Goal: Information Seeking & Learning: Learn about a topic

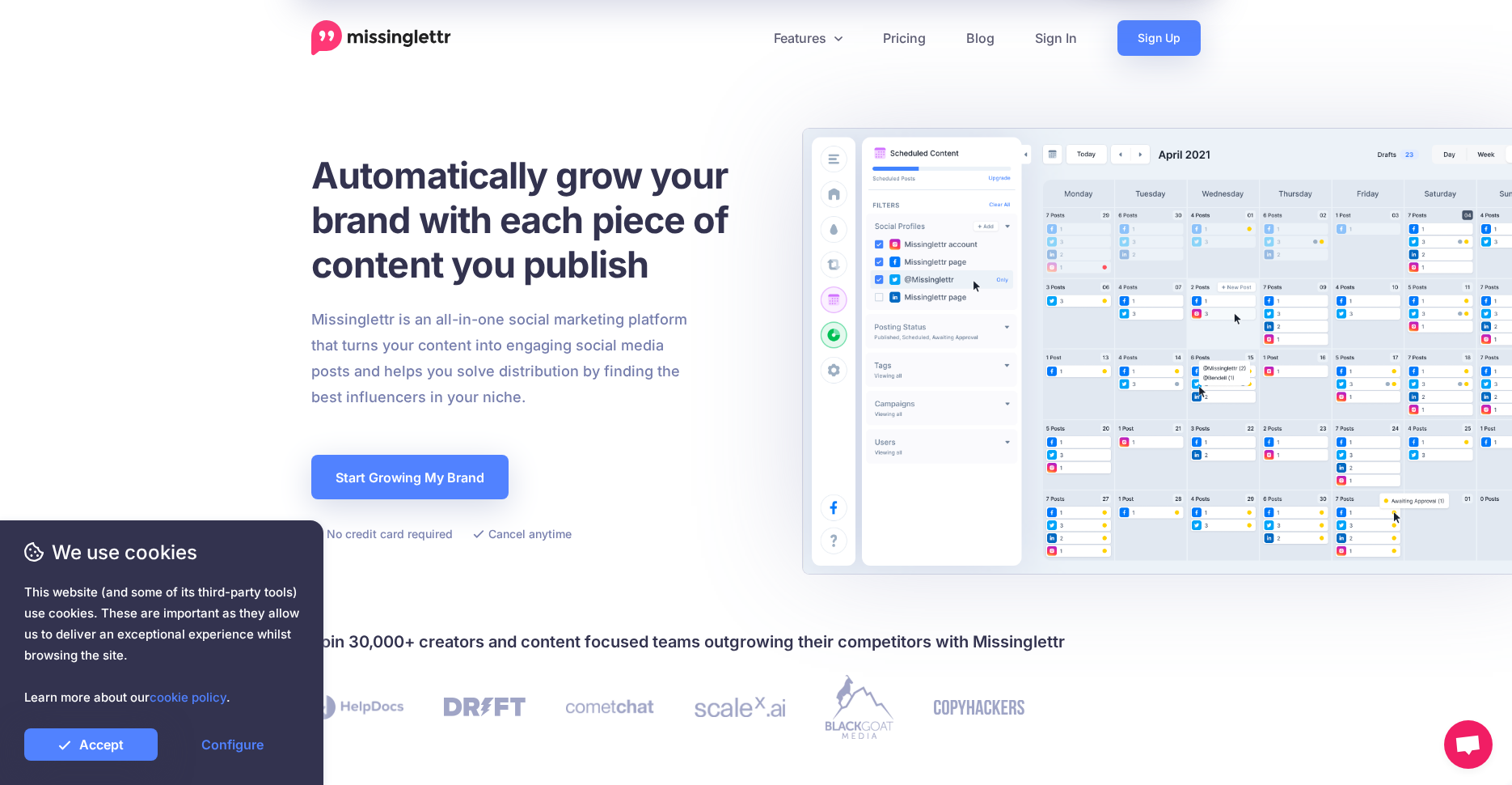
click at [837, 16] on header "Features Drip Campaigns Drive traffic on autopilot Curate Find and be found Cal…" at bounding box center [756, 28] width 1512 height 56
click at [837, 27] on link "Features" at bounding box center [808, 38] width 109 height 36
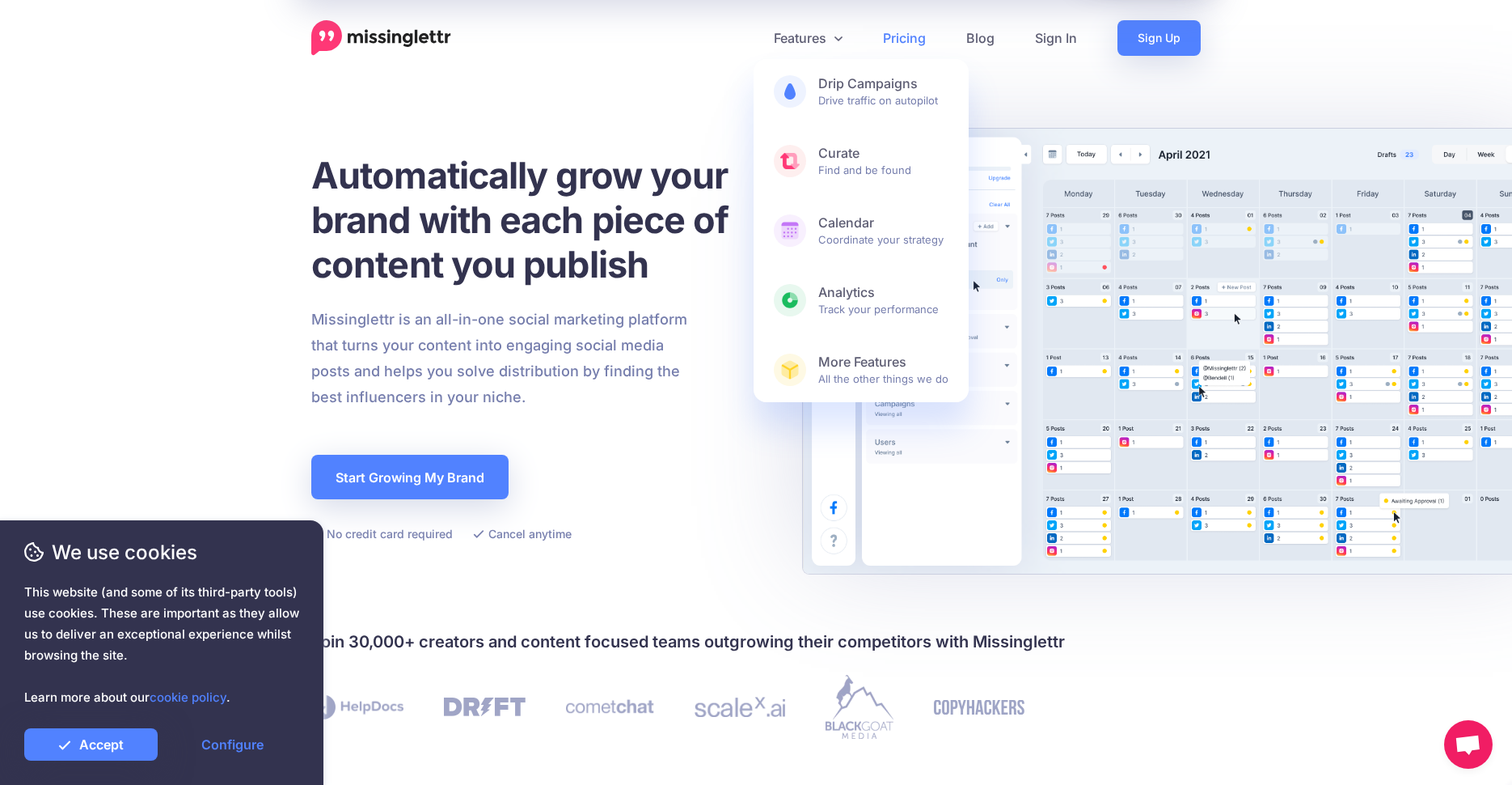
click at [915, 32] on link "Pricing" at bounding box center [905, 38] width 83 height 36
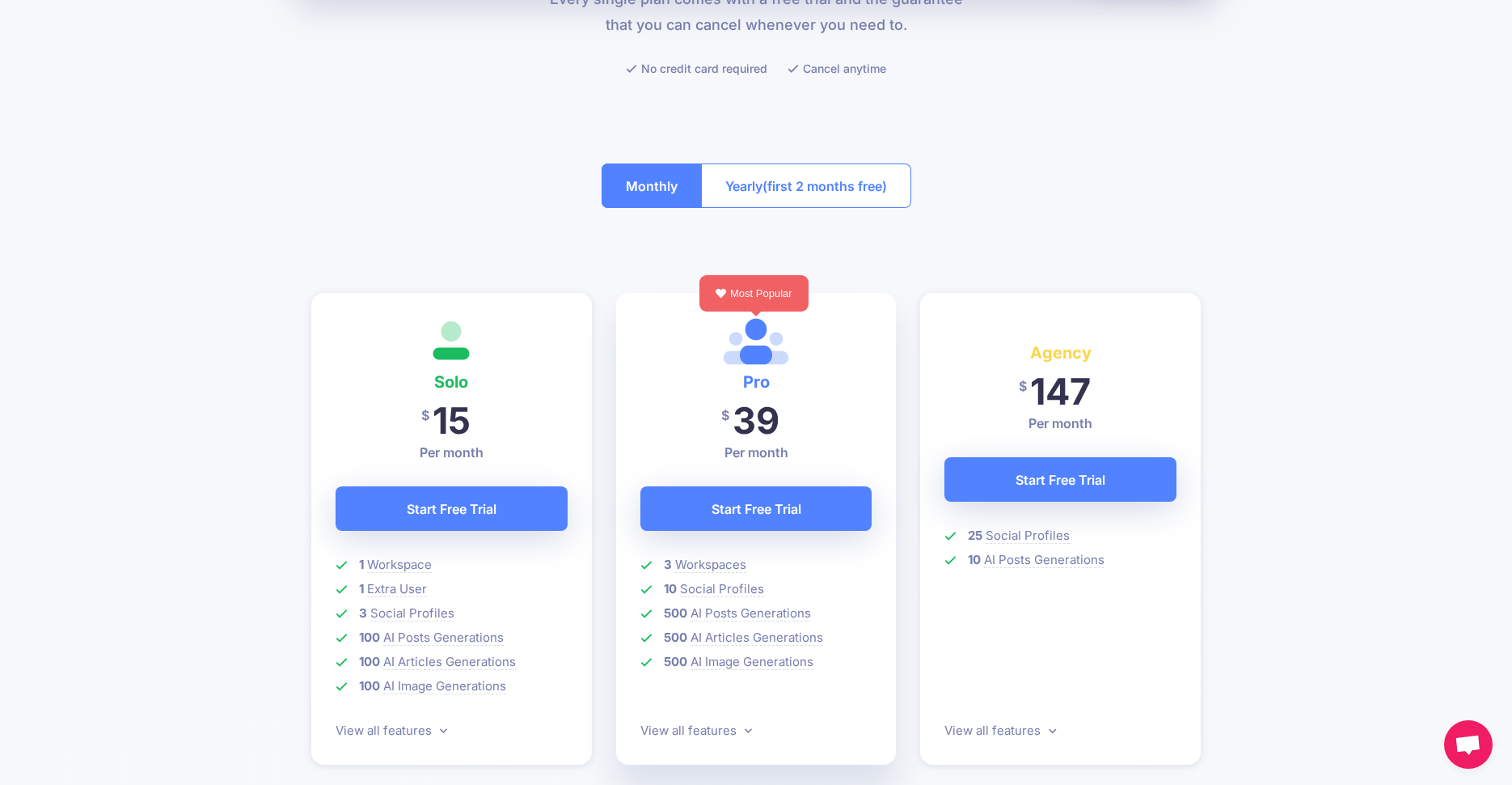
scroll to position [208, 0]
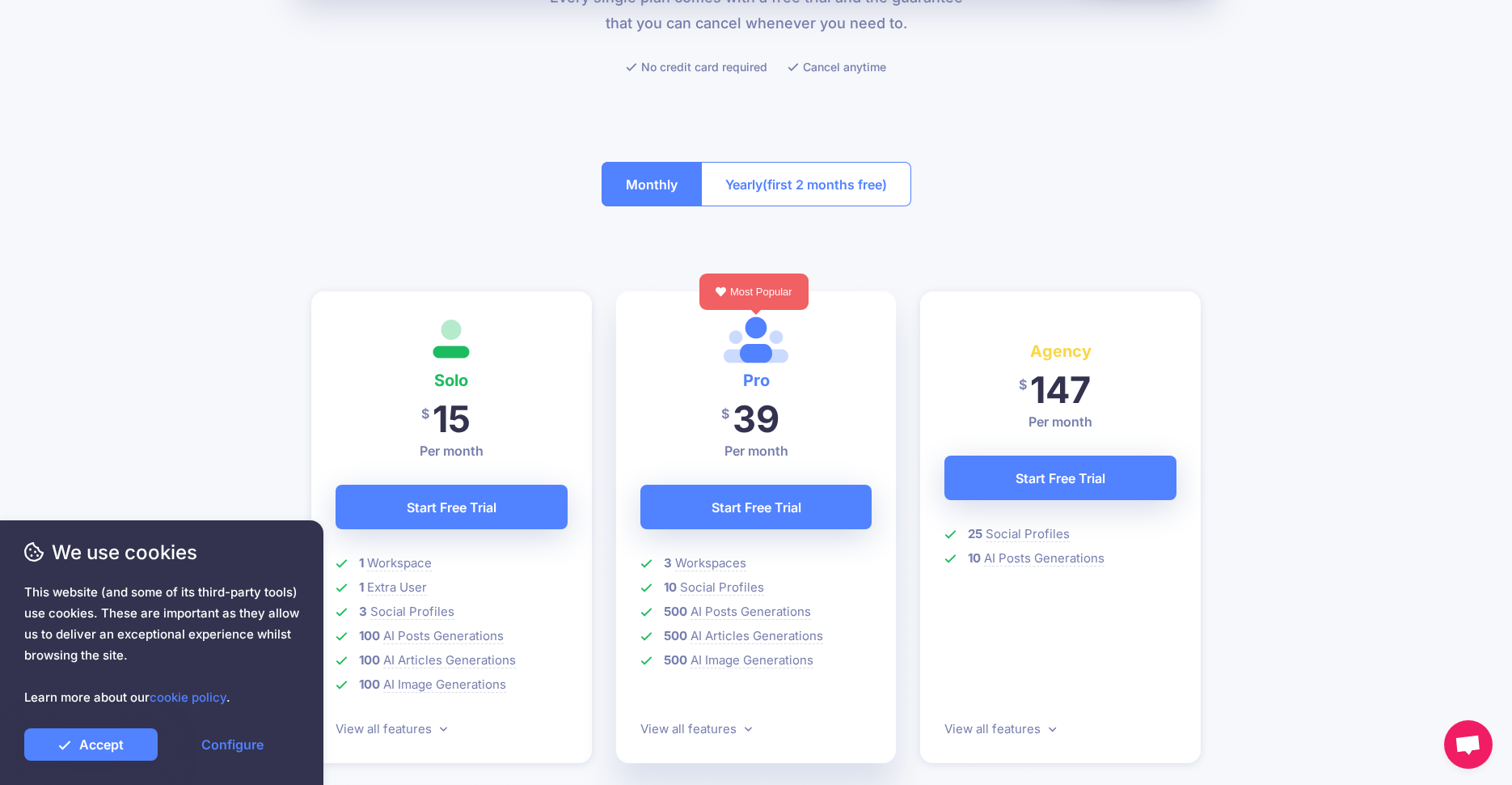
click at [1053, 96] on div at bounding box center [756, 107] width 890 height 61
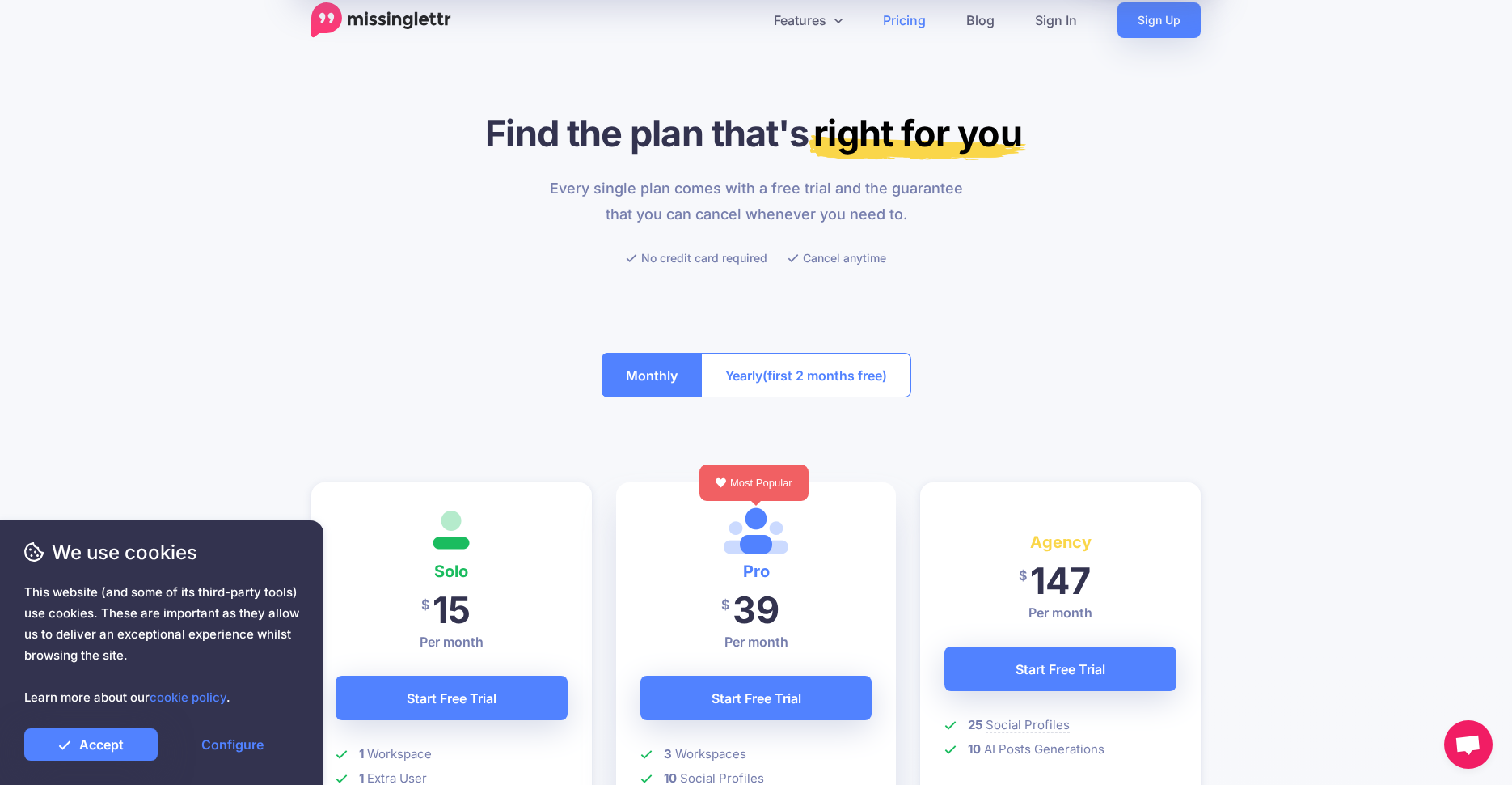
scroll to position [0, 0]
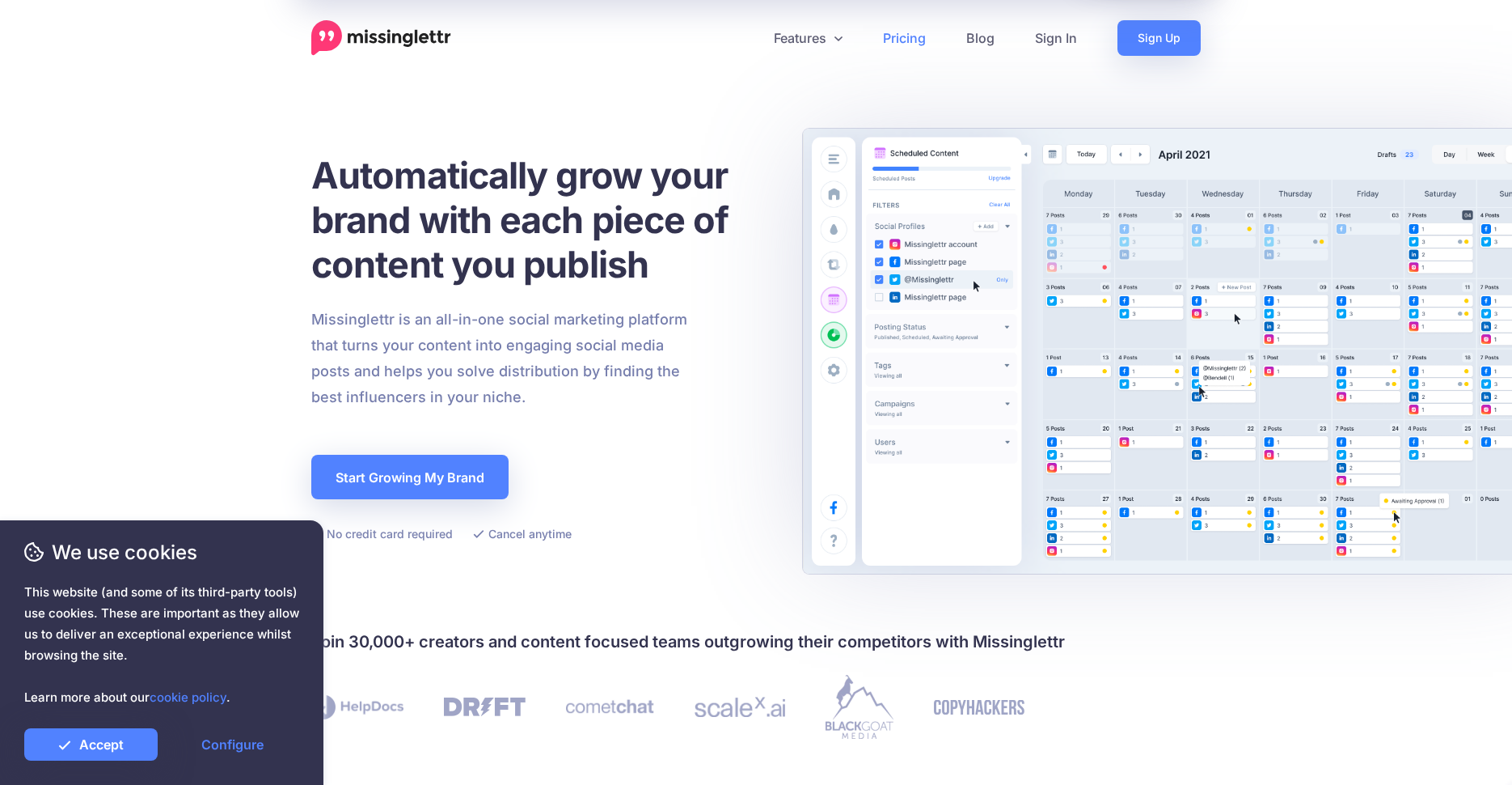
click at [894, 32] on link "Pricing" at bounding box center [905, 38] width 83 height 36
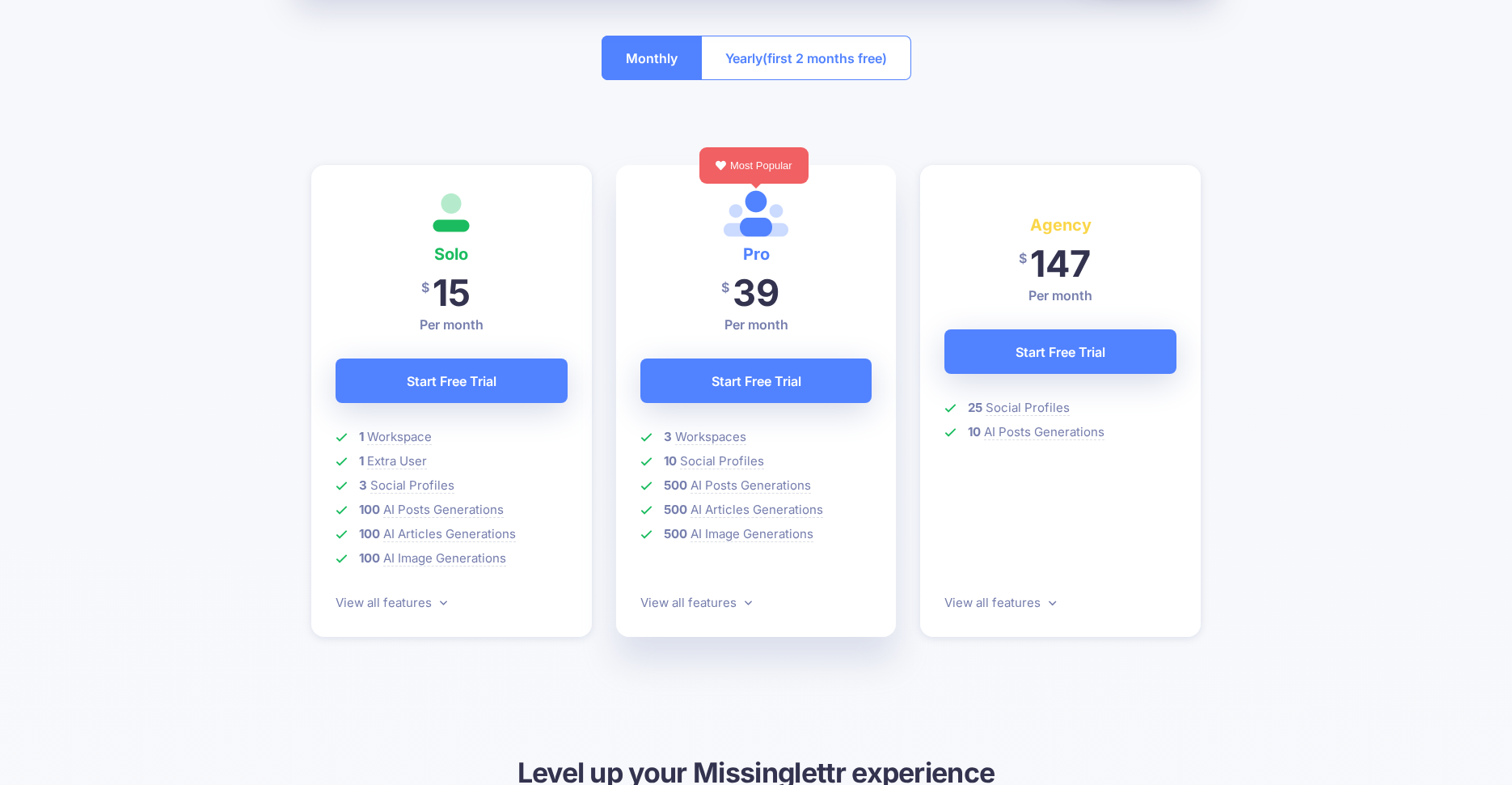
scroll to position [336, 0]
